Goal: Check status: Check status

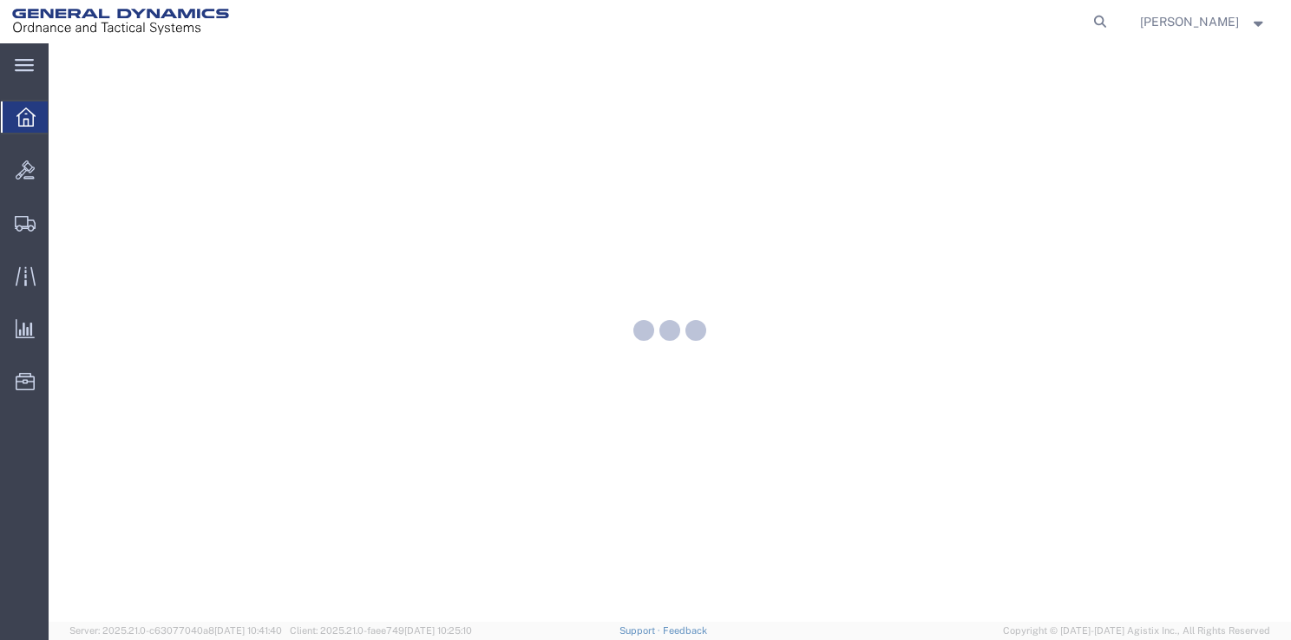
click at [1025, 24] on agx-global-search at bounding box center [837, 21] width 555 height 43
click at [1105, 22] on icon at bounding box center [1100, 22] width 24 height 24
click at [951, 16] on input "search" at bounding box center [825, 22] width 528 height 42
click at [948, 25] on input "search" at bounding box center [825, 22] width 528 height 42
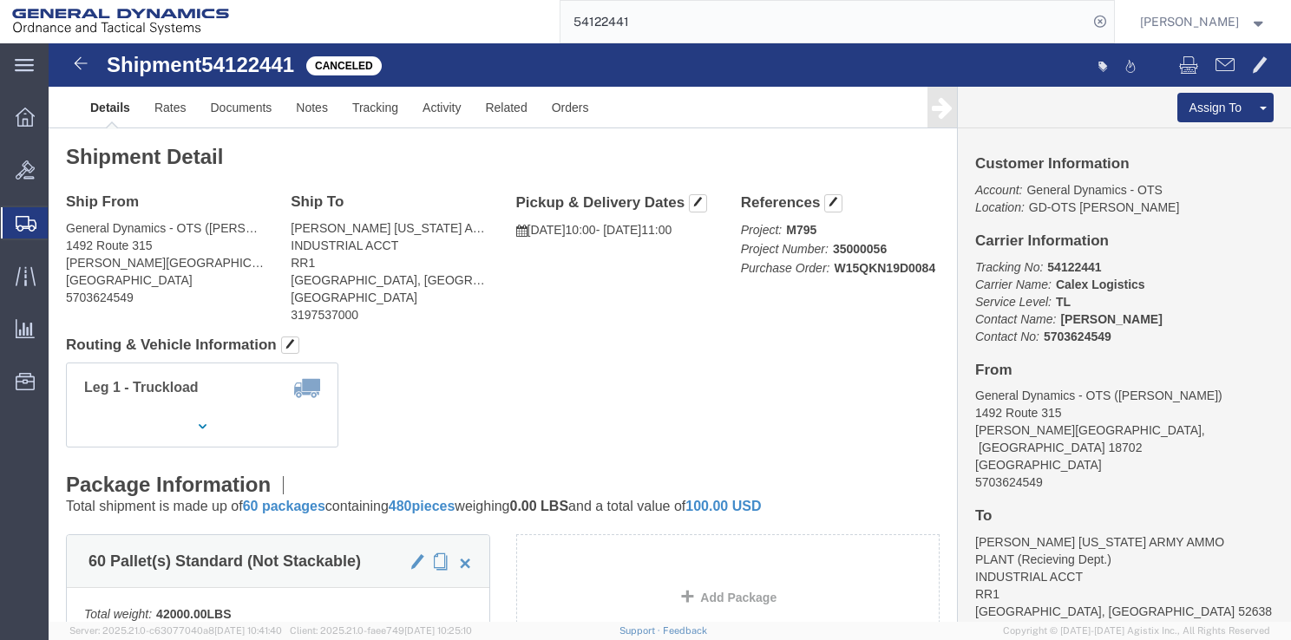
click h4 "Routing & Vehicle Information"
click div "Ship From General Dynamics - OTS ([PERSON_NAME]) [STREET_ADDRESS][PERSON_NAME] …"
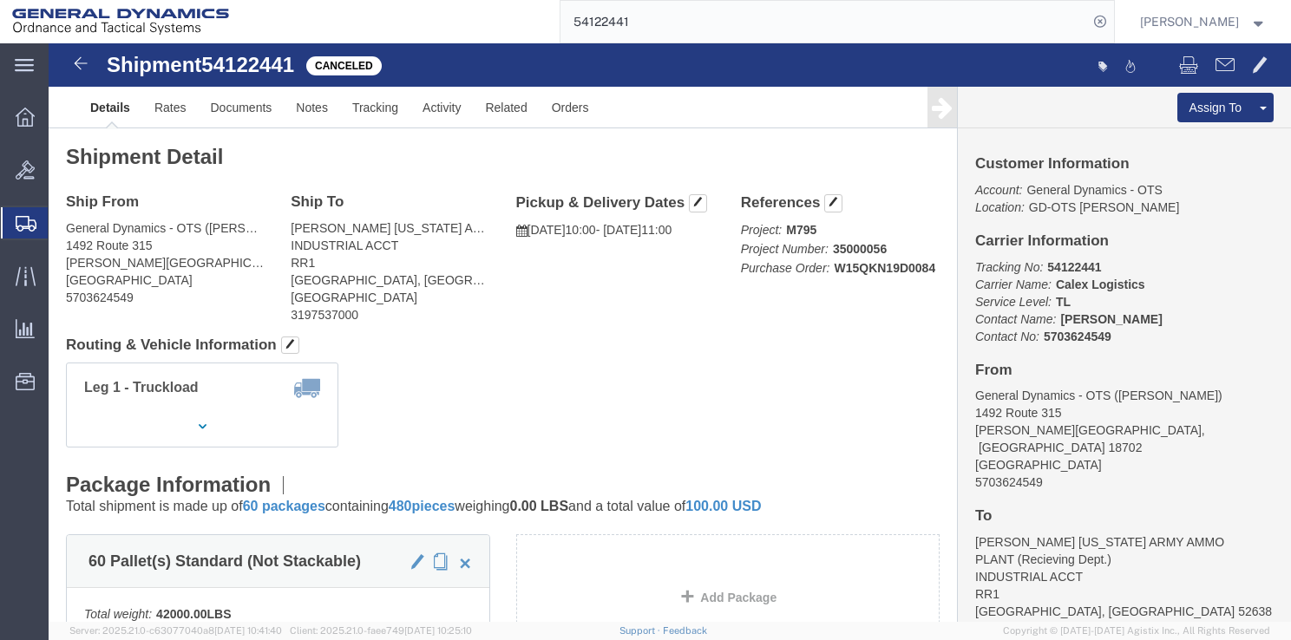
click h4 "Routing & Vehicle Information"
click div "Shipment Detail Ship From General Dynamics - OTS ([PERSON_NAME]) [STREET_ADDRES…"
click h4 "Routing & Vehicle Information"
click div "Shipment Detail Ship From General Dynamics - OTS ([PERSON_NAME]) [STREET_ADDRES…"
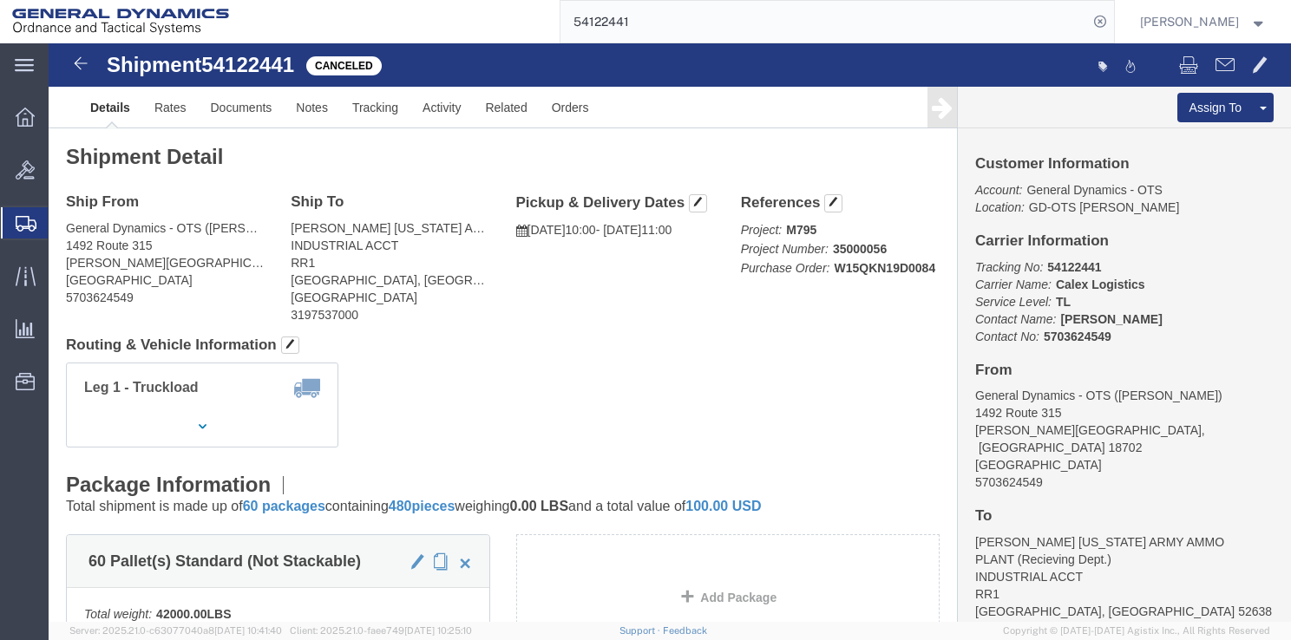
click div "Shipment Detail Ship From General Dynamics - OTS ([PERSON_NAME]) [STREET_ADDRES…"
click h4 "Routing & Vehicle Information"
drag, startPoint x: 566, startPoint y: 312, endPoint x: 581, endPoint y: 322, distance: 18.3
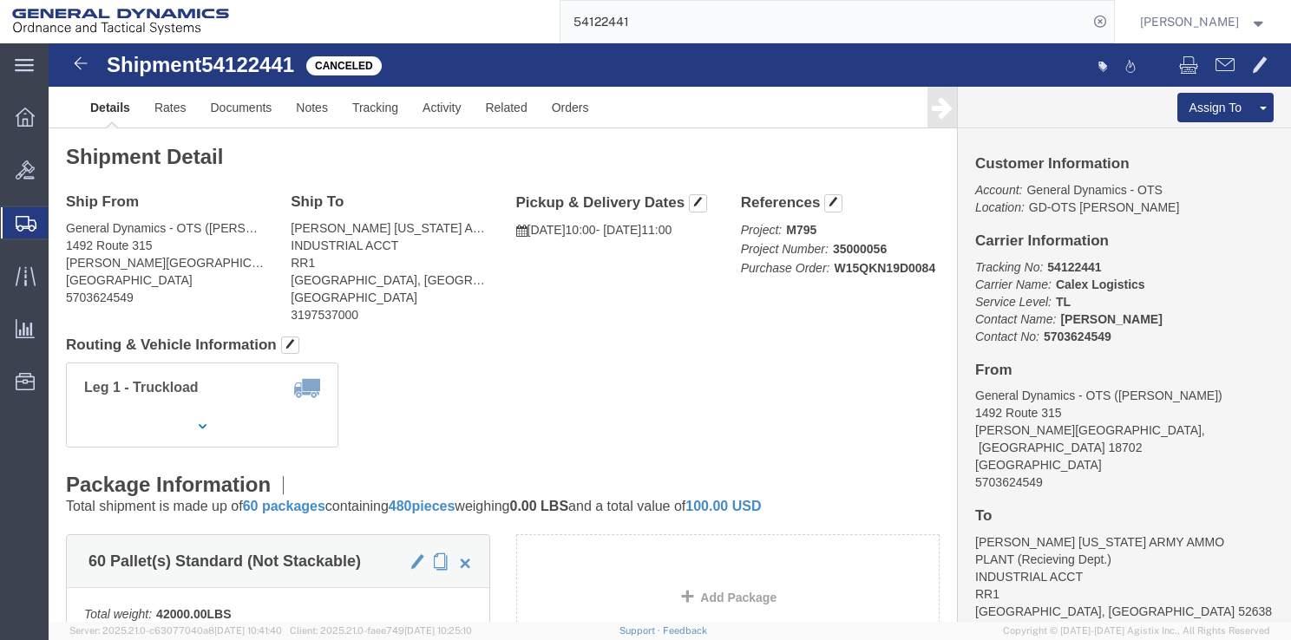
click div "Shipment Detail Ship From General Dynamics - OTS ([PERSON_NAME]) [STREET_ADDRES…"
click h4 "Routing & Vehicle Information"
click div "Shipment Detail Ship From General Dynamics - OTS ([PERSON_NAME]) [STREET_ADDRES…"
click h4 "Routing & Vehicle Information"
click div "Shipment Detail Ship From General Dynamics - OTS ([PERSON_NAME]) [STREET_ADDRES…"
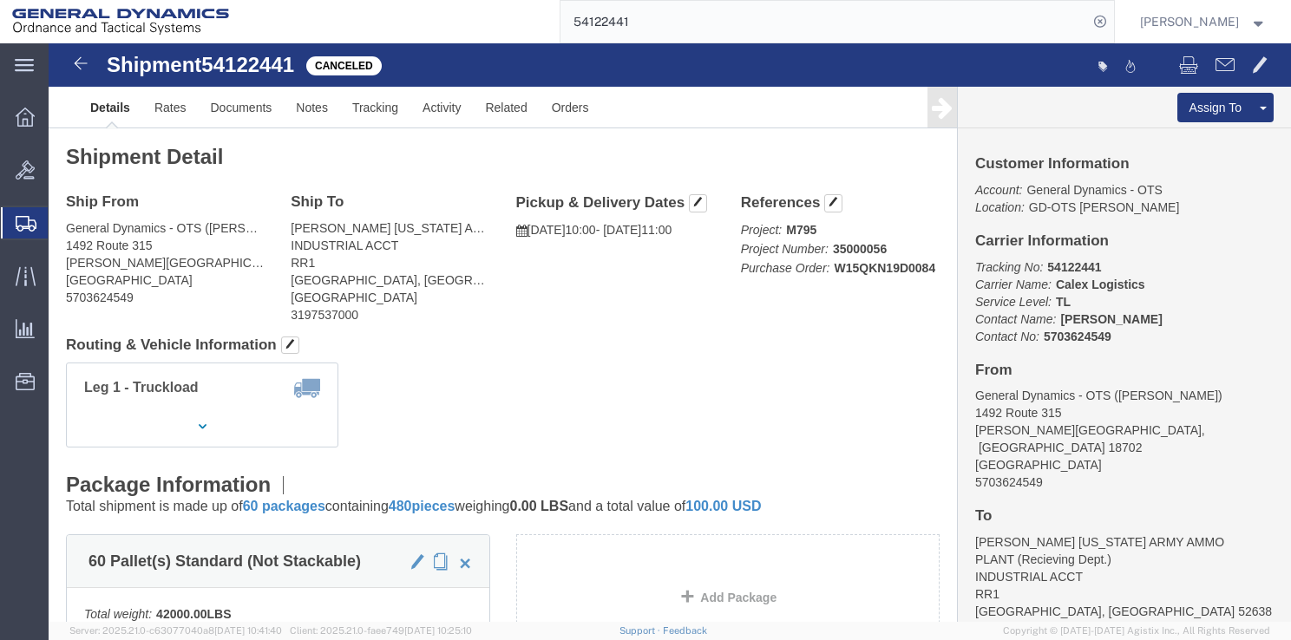
click div "Ship From General Dynamics - OTS ([PERSON_NAME]) [STREET_ADDRESS][PERSON_NAME] …"
click link "Activity"
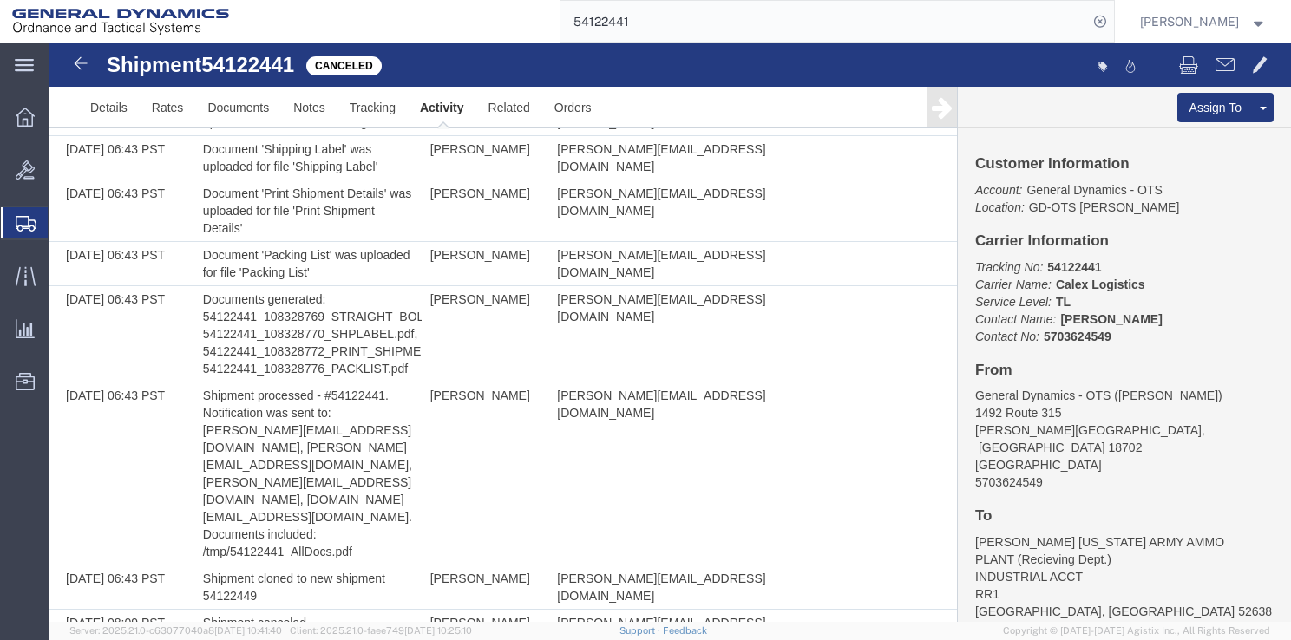
scroll to position [534, 0]
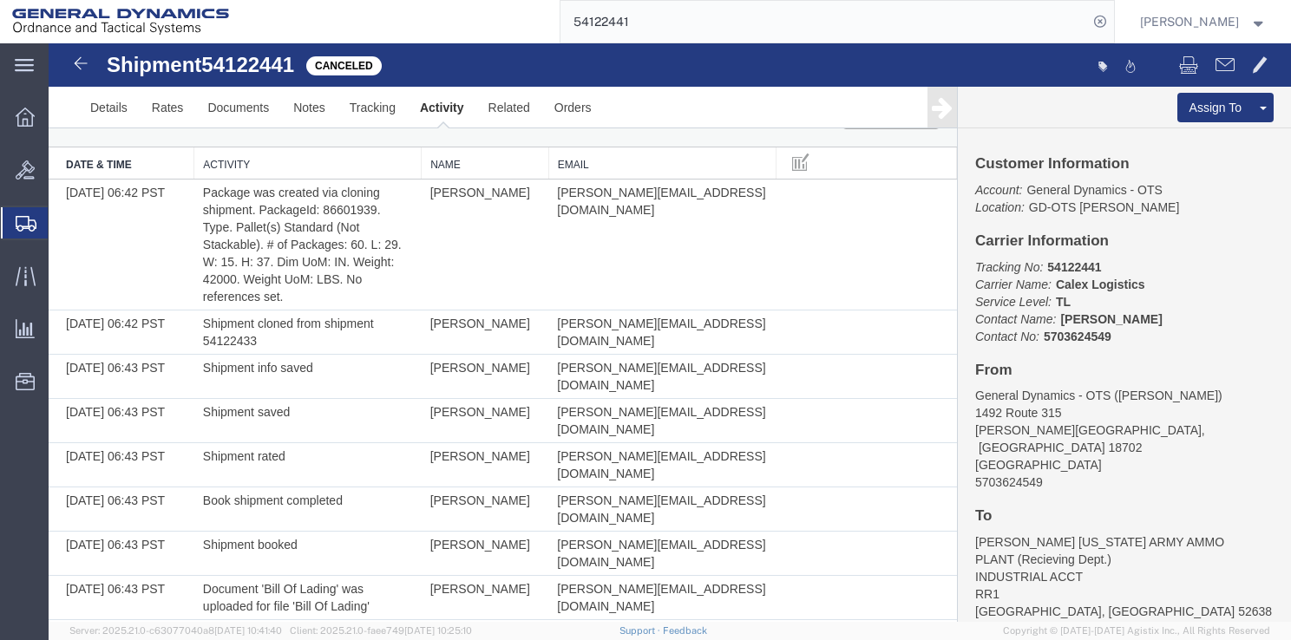
scroll to position [0, 0]
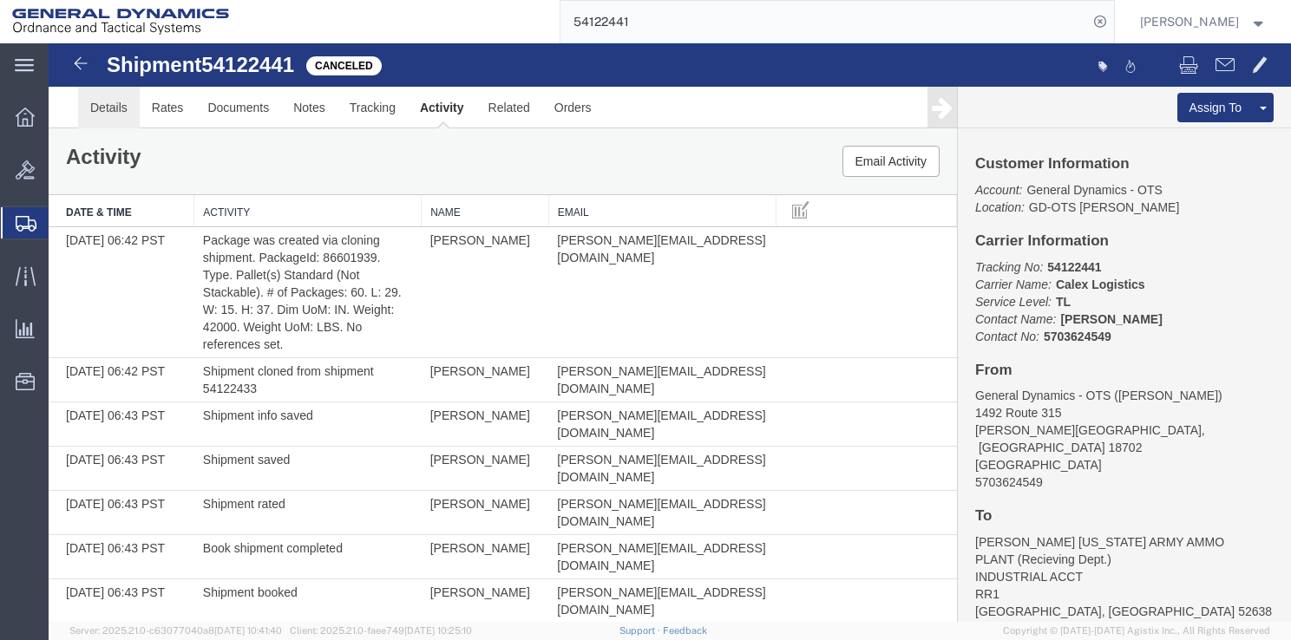
click at [125, 112] on link "Details" at bounding box center [109, 108] width 62 height 42
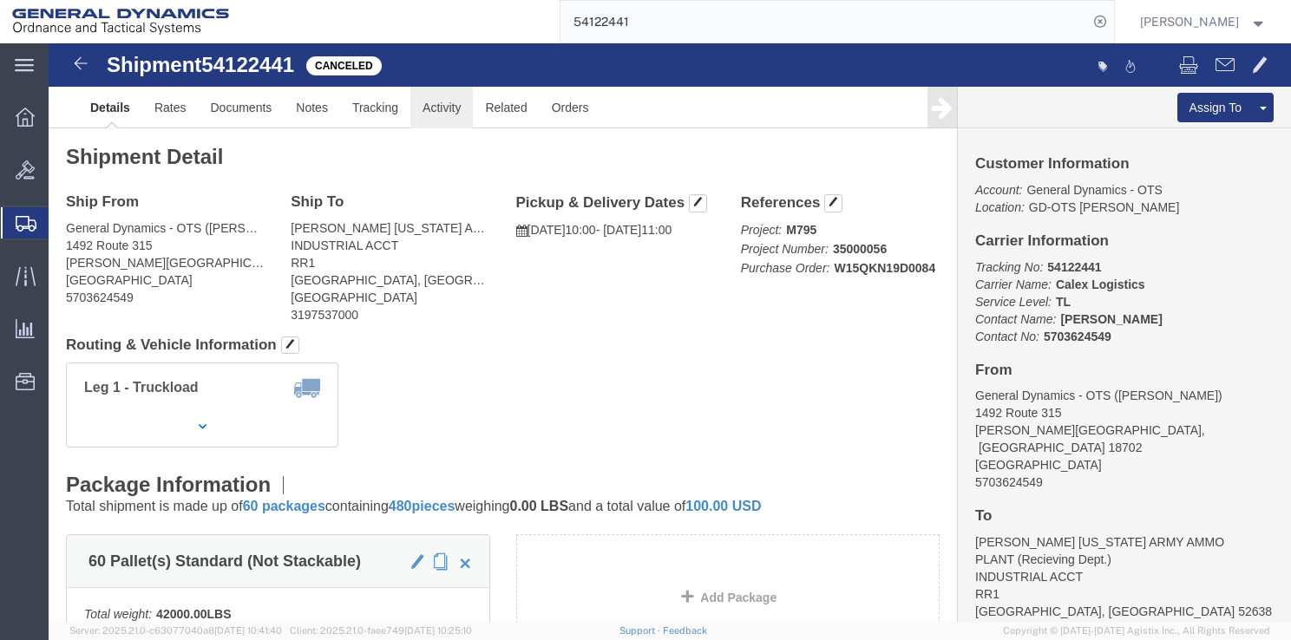
click link "Activity"
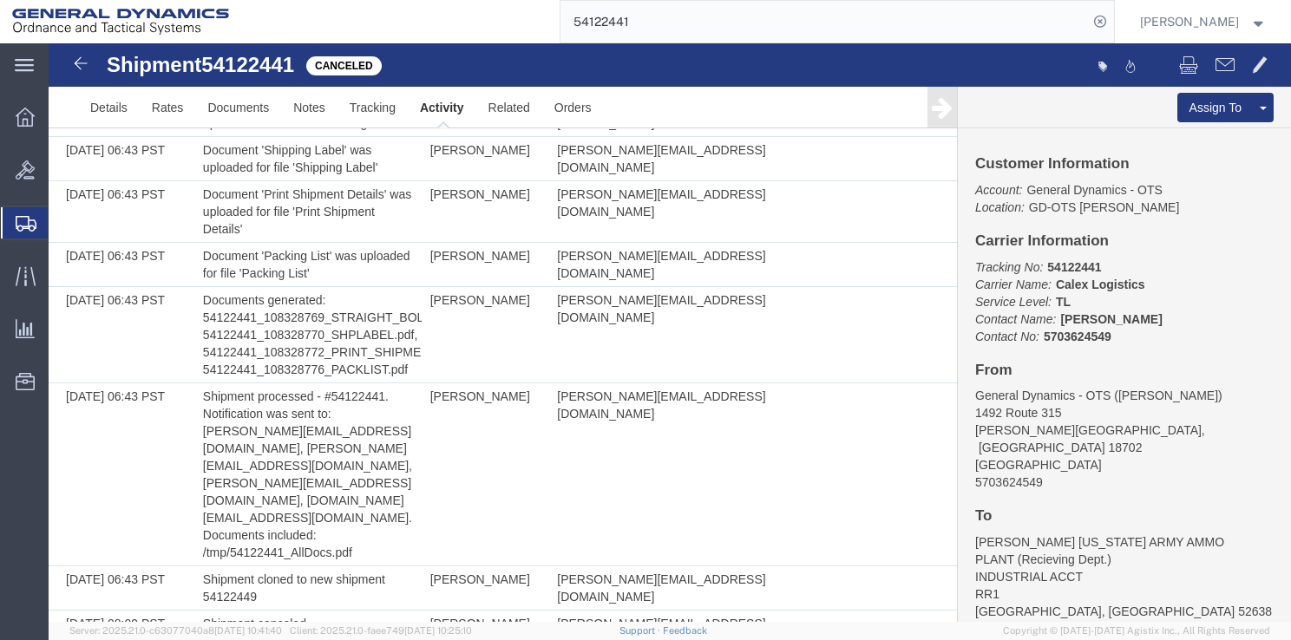
scroll to position [534, 0]
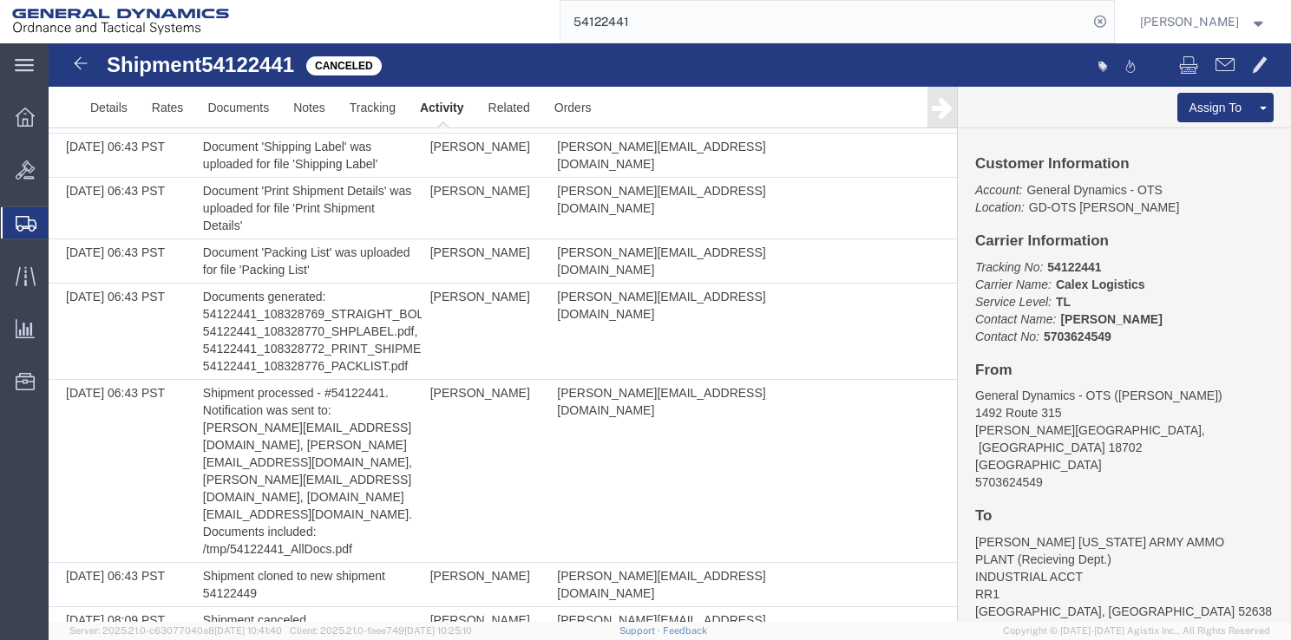
click at [859, 389] on td at bounding box center [866, 471] width 180 height 183
drag, startPoint x: 846, startPoint y: 354, endPoint x: 562, endPoint y: 214, distance: 316.3
click at [842, 380] on td at bounding box center [866, 471] width 180 height 183
click at [108, 115] on link "Details" at bounding box center [109, 108] width 62 height 42
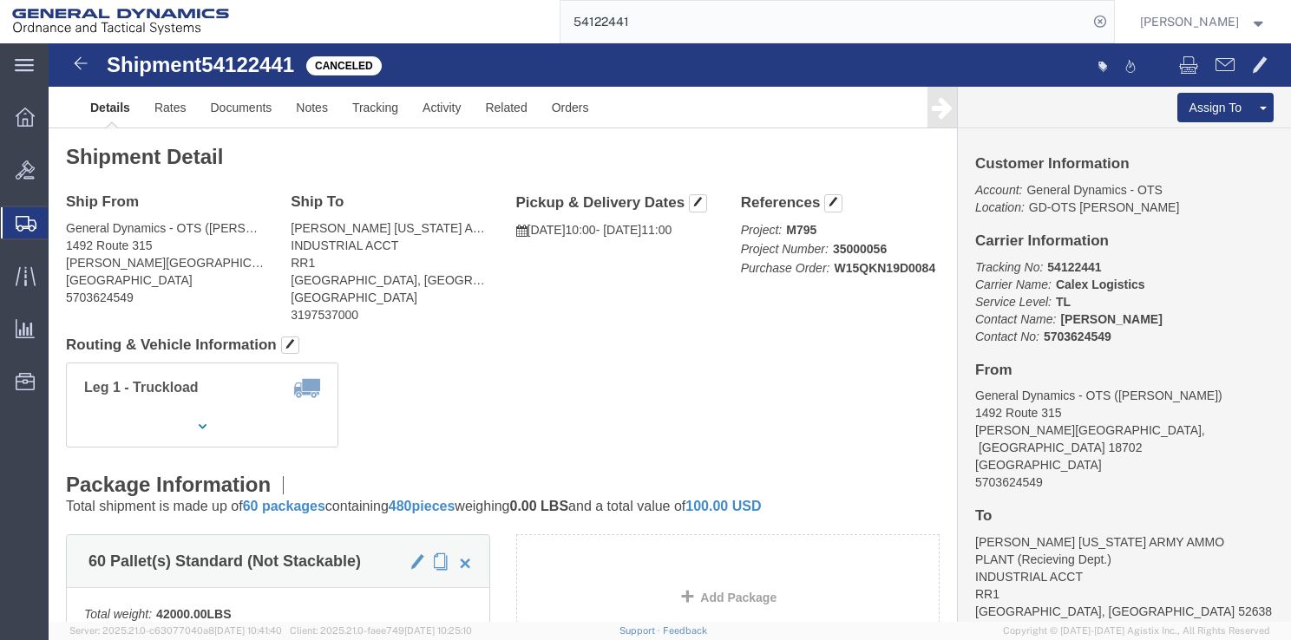
click h2 "Shipment Detail"
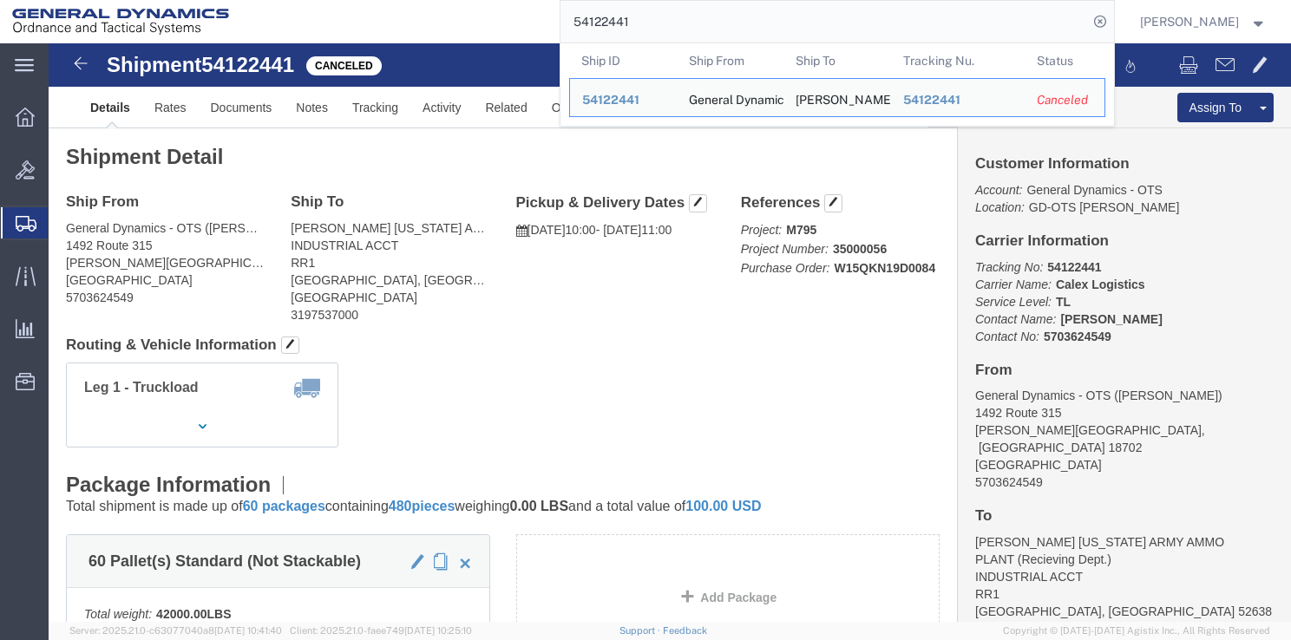
drag, startPoint x: 792, startPoint y: 30, endPoint x: 495, endPoint y: 0, distance: 298.3
drag, startPoint x: 695, startPoint y: 18, endPoint x: 434, endPoint y: 6, distance: 261.5
click at [435, 6] on div "54122455 Ship ID Ship From Ship To Tracking Nu. Status Ship ID 54122455 Ship Fr…" at bounding box center [678, 21] width 874 height 43
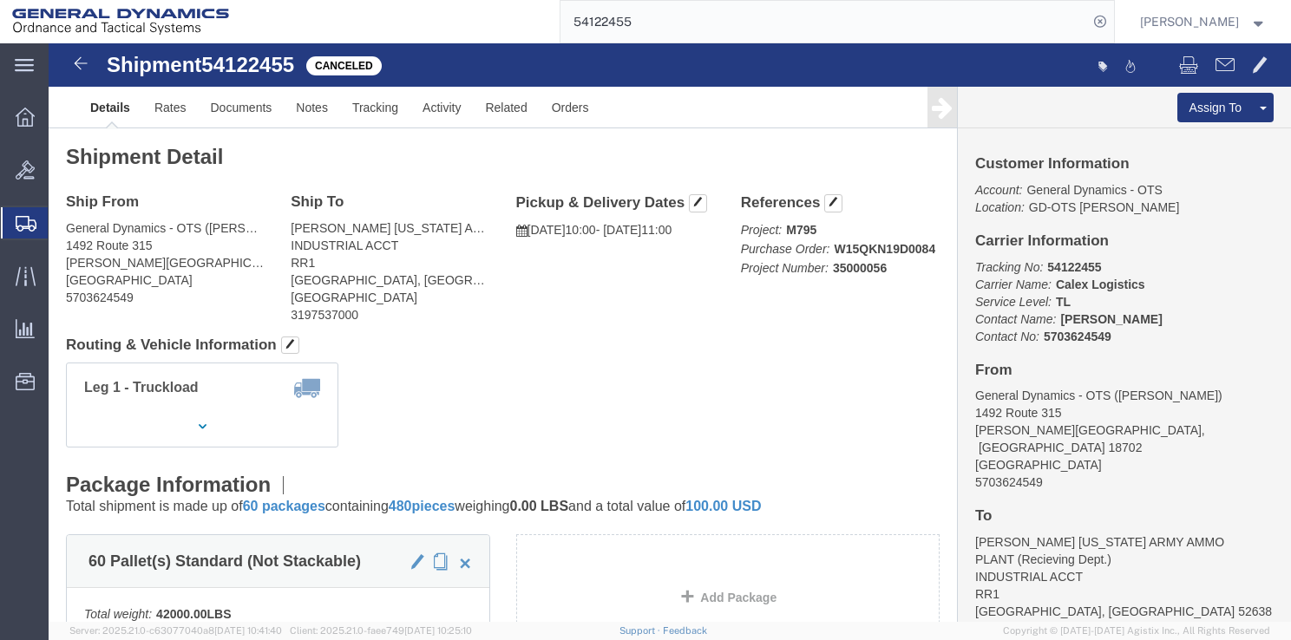
paste input "06104"
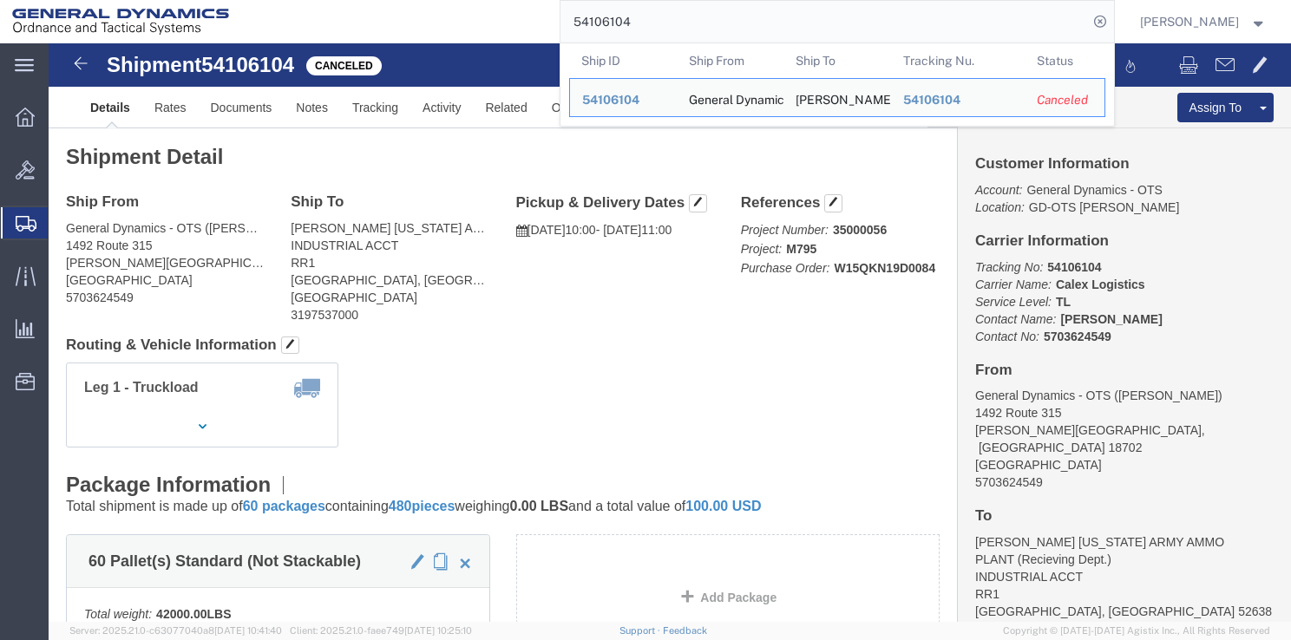
click div "Shipment Detail Ship From General Dynamics - OTS ([PERSON_NAME]) [STREET_ADDRES…"
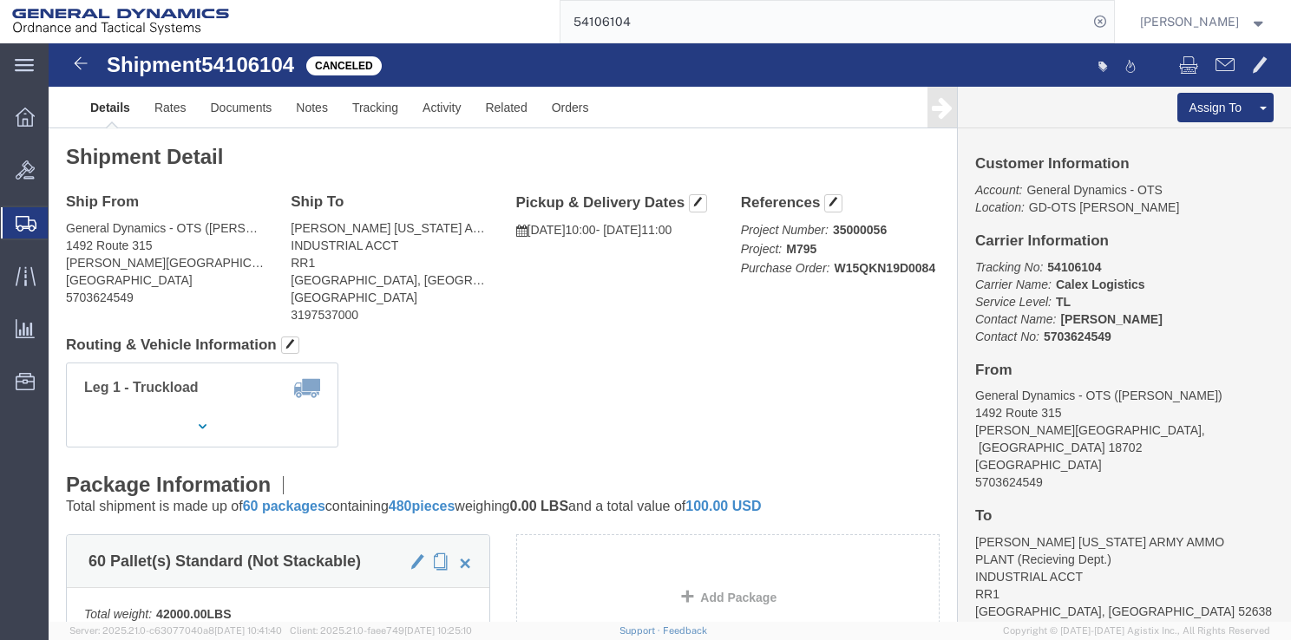
drag, startPoint x: 562, startPoint y: 295, endPoint x: 577, endPoint y: 292, distance: 15.2
click h4 "Routing & Vehicle Information"
drag, startPoint x: 786, startPoint y: 33, endPoint x: 768, endPoint y: 26, distance: 19.5
click at [774, 29] on input "54106104" at bounding box center [825, 22] width 528 height 42
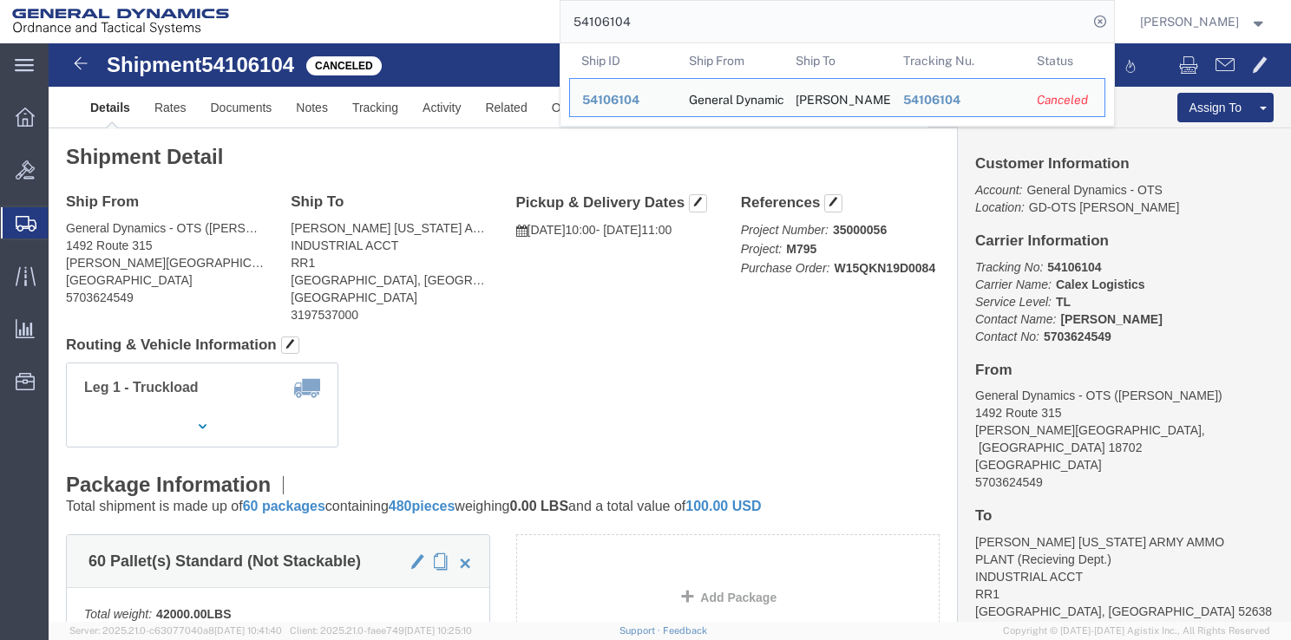
drag, startPoint x: 763, startPoint y: 24, endPoint x: 170, endPoint y: 13, distance: 592.7
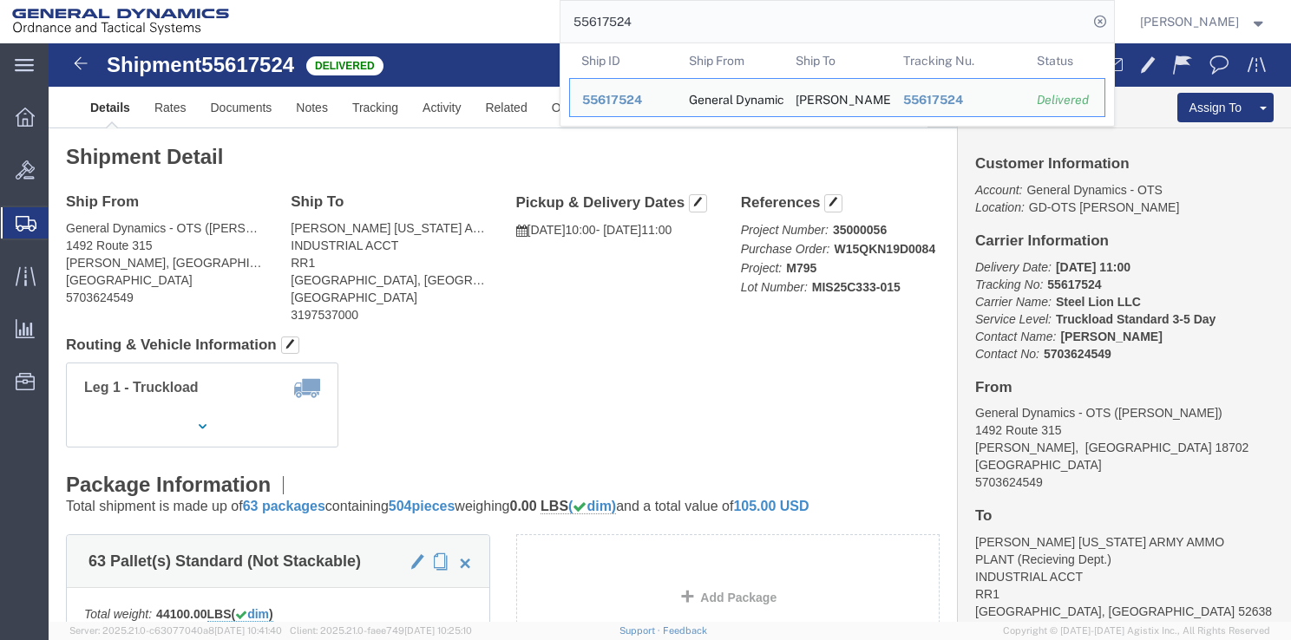
drag, startPoint x: 670, startPoint y: 21, endPoint x: 493, endPoint y: 13, distance: 177.2
click at [493, 13] on div "55617524 Ship ID Ship From Ship To Tracking Nu. Status Ship ID 55617524 Ship Fr…" at bounding box center [678, 21] width 874 height 43
click h4 "Routing & Vehicle Information"
drag, startPoint x: 662, startPoint y: 26, endPoint x: 430, endPoint y: -32, distance: 239.7
click at [430, 0] on html "main_menu Created with Sketch. Collapse Menu Overview Bids Shipments Shipment M…" at bounding box center [645, 320] width 1291 height 640
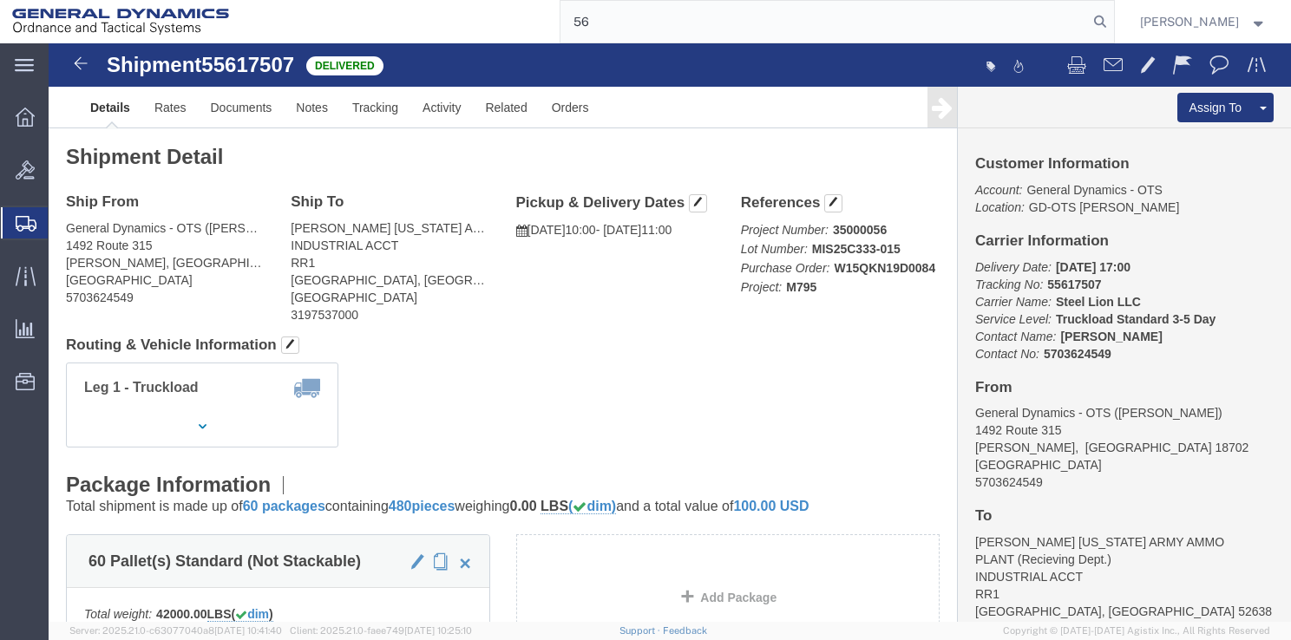
type input "5"
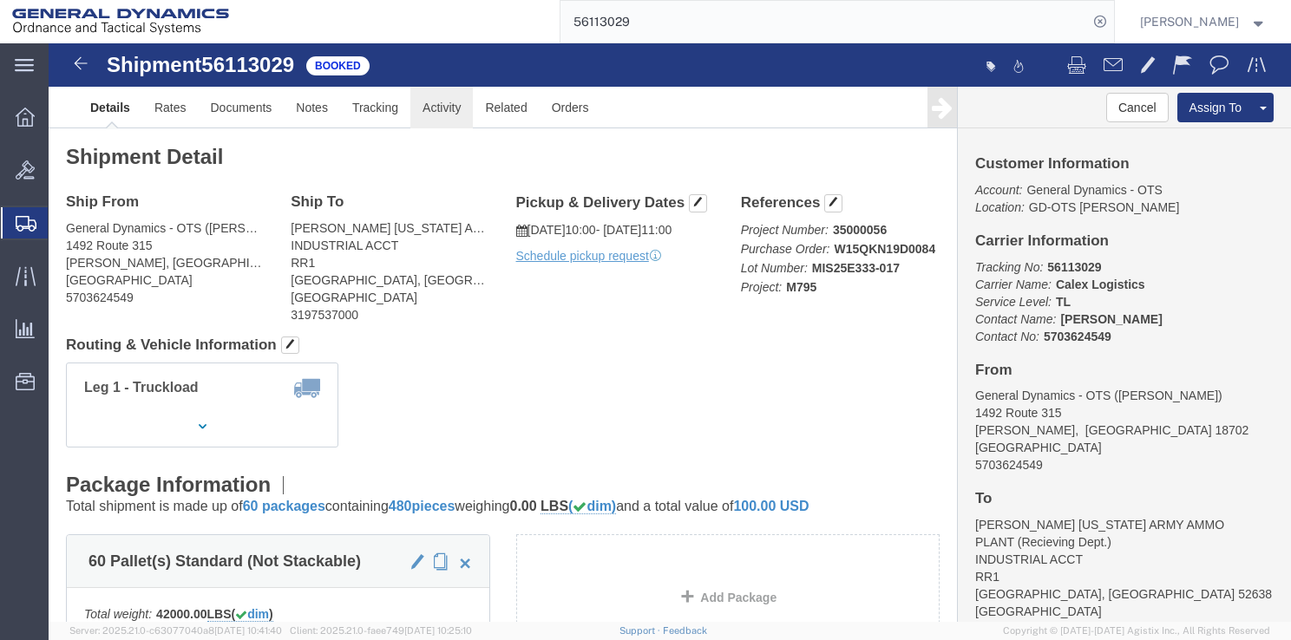
click link "Activity"
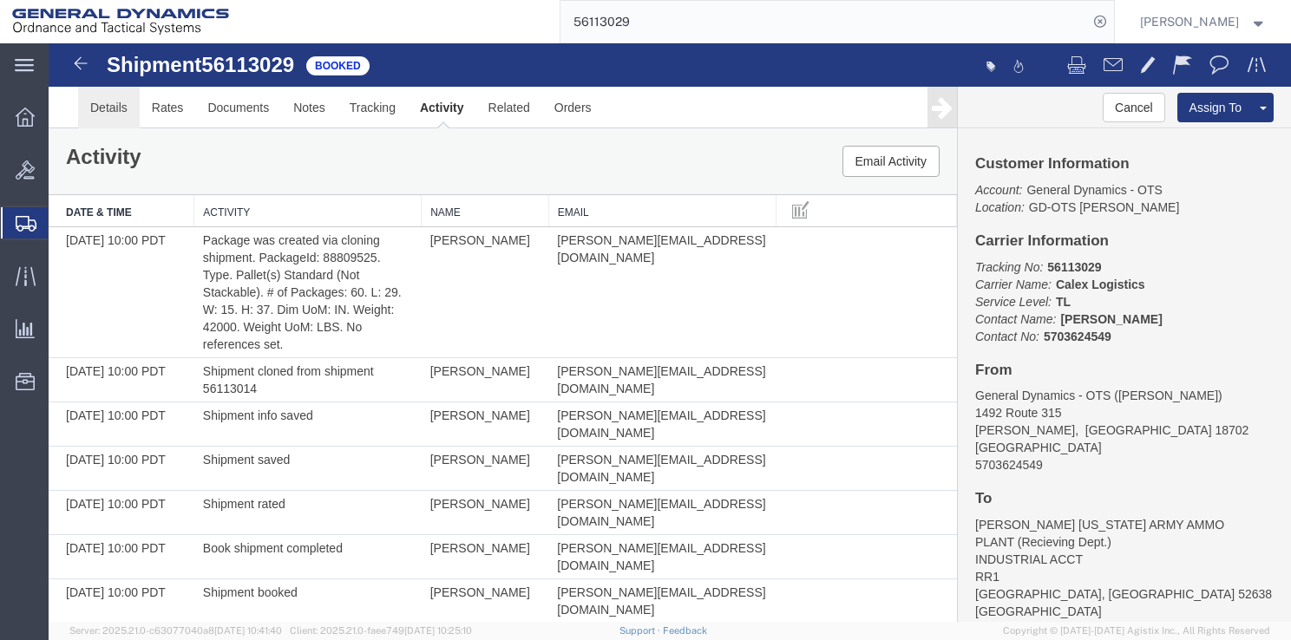
click at [127, 115] on link "Details" at bounding box center [109, 108] width 62 height 42
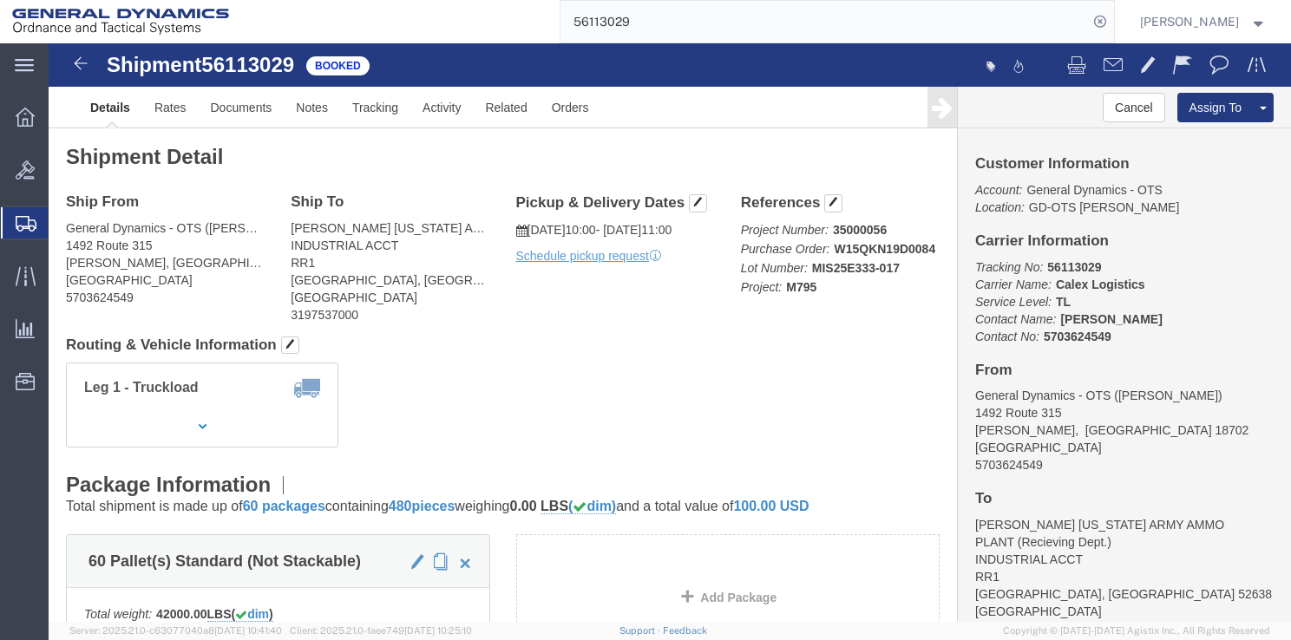
drag, startPoint x: 647, startPoint y: 30, endPoint x: 418, endPoint y: 1, distance: 230.8
click at [418, 1] on div "56113029" at bounding box center [678, 21] width 874 height 43
type input "56124620"
click div "Shipment Detail Ship From General Dynamics - OTS ([PERSON_NAME]) [STREET_ADDRES…"
click div "Leg 1 - Truckload Number of trucks: 1"
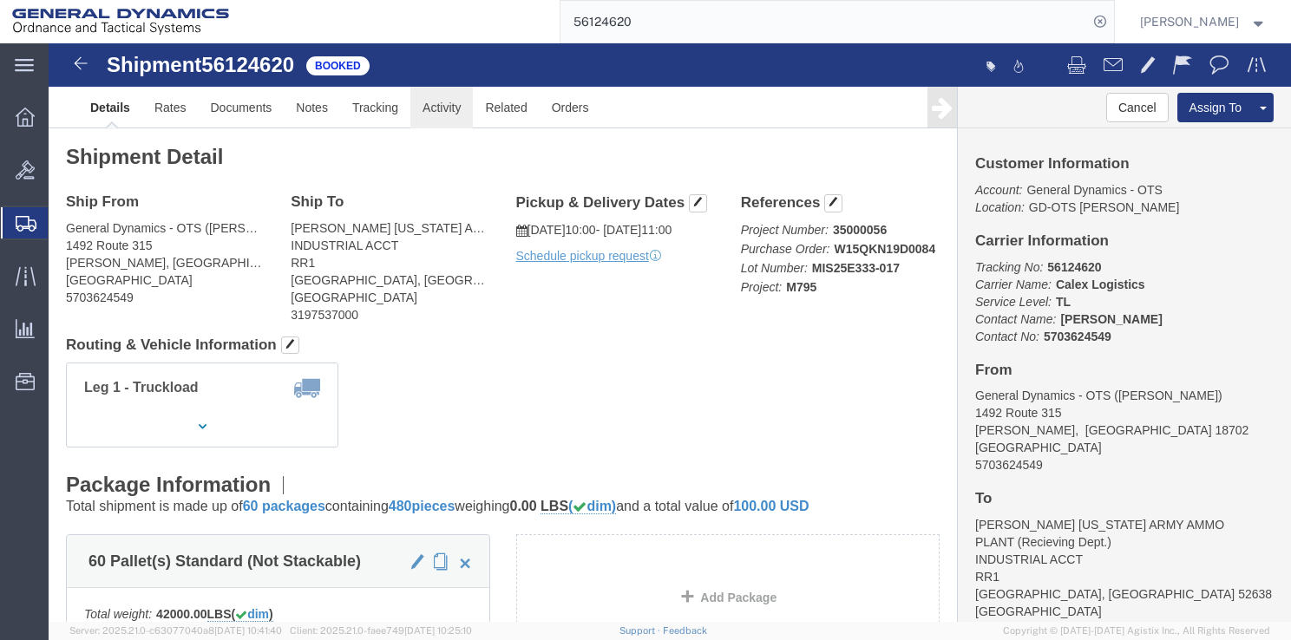
click link "Activity"
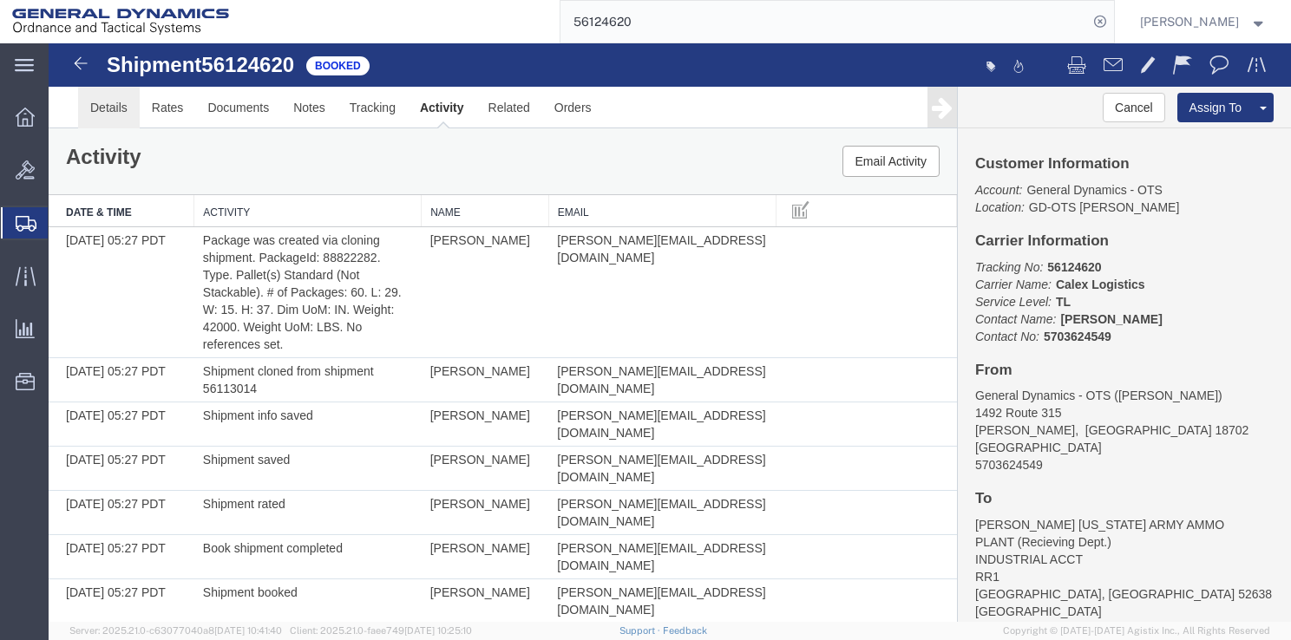
click at [111, 102] on link "Details" at bounding box center [109, 108] width 62 height 42
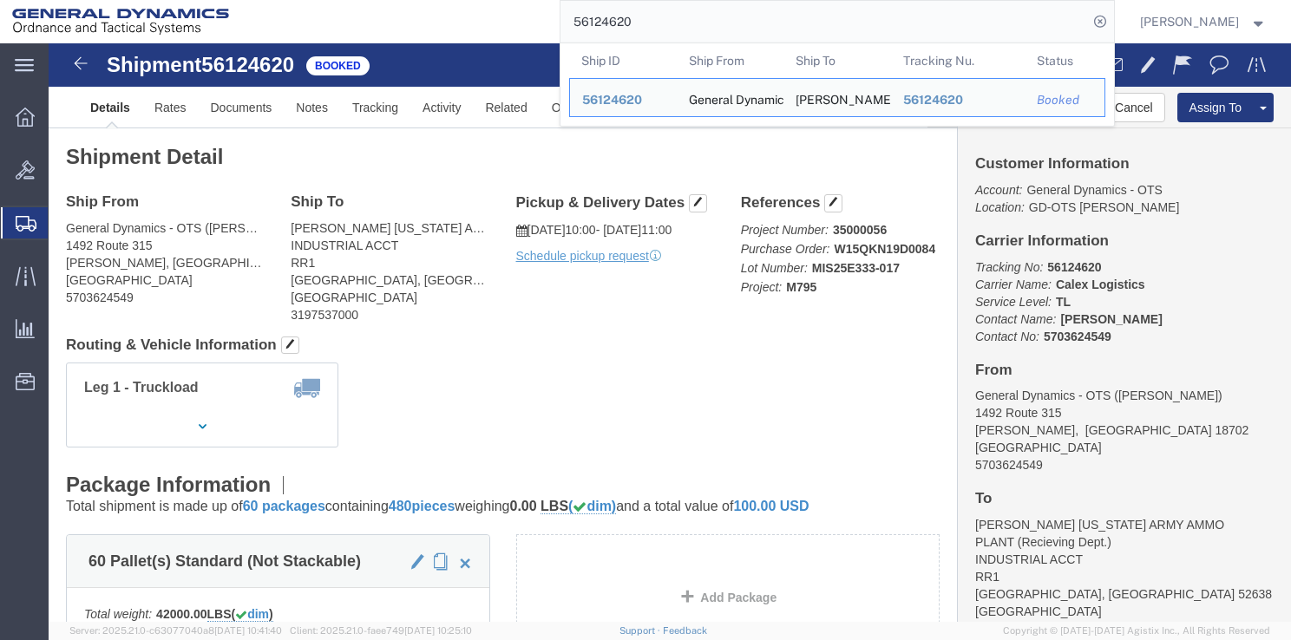
drag, startPoint x: 672, startPoint y: 26, endPoint x: 567, endPoint y: 20, distance: 106.0
click at [569, 22] on div "56124620 Ship ID Ship From Ship To Tracking Nu. Status Ship ID 56124620 Ship Fr…" at bounding box center [678, 21] width 874 height 43
drag, startPoint x: 651, startPoint y: 23, endPoint x: 312, endPoint y: -16, distance: 340.6
click at [312, 0] on html "main_menu Created with Sketch. Collapse Menu Overview Bids Shipments Shipment M…" at bounding box center [645, 320] width 1291 height 640
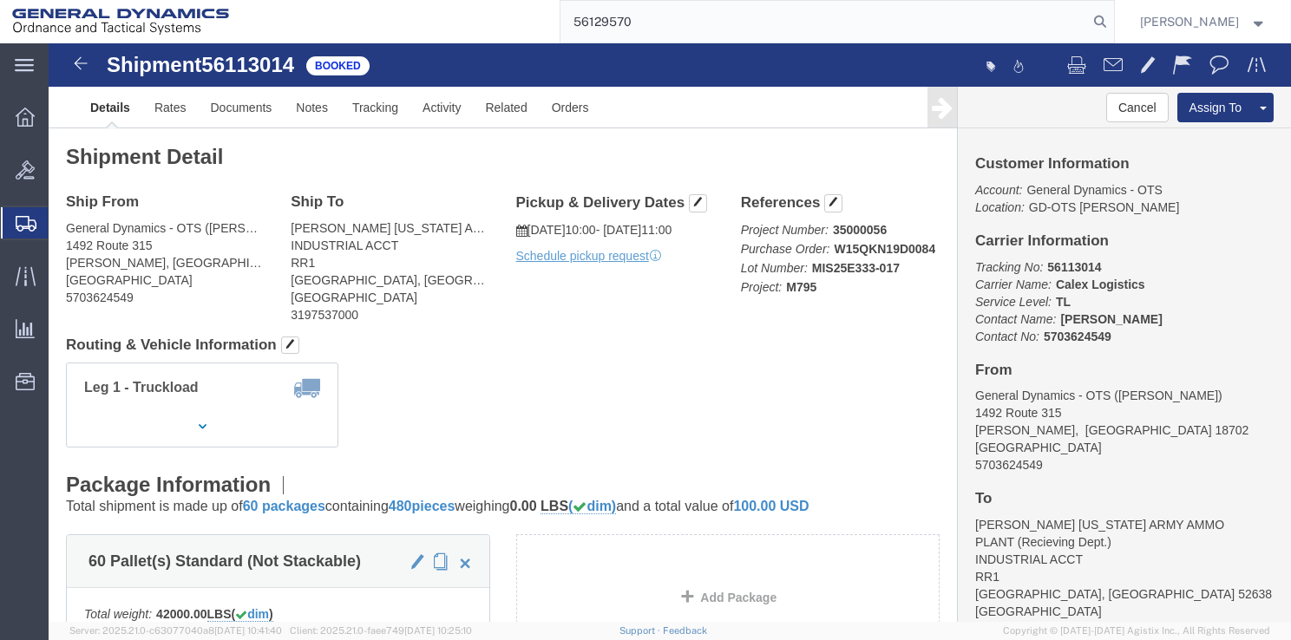
type input "56129570"
click div "Shipment Detail Ship From General Dynamics - OTS ([PERSON_NAME]) [STREET_ADDRES…"
click h4 "Routing & Vehicle Information"
